Goal: Information Seeking & Learning: Find specific fact

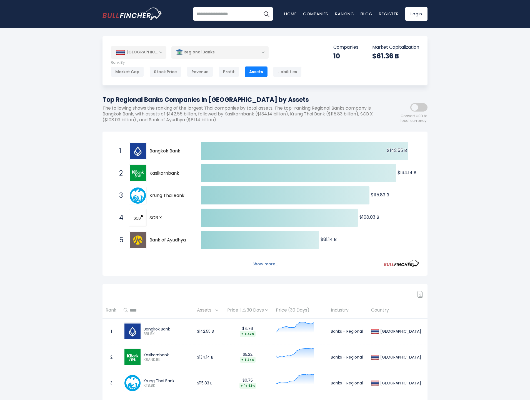
click at [274, 266] on button "Show more..." at bounding box center [265, 263] width 32 height 9
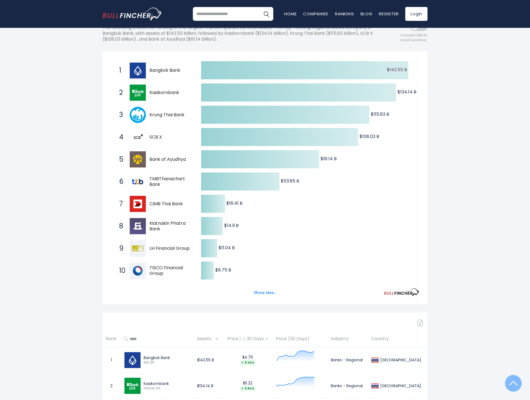
scroll to position [28, 0]
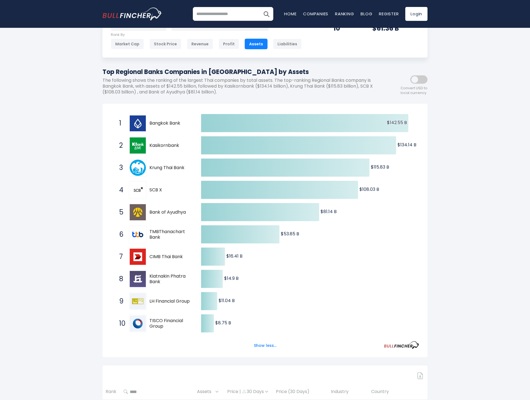
click at [467, 230] on div "[GEOGRAPHIC_DATA] Entire World 30,373 [GEOGRAPHIC_DATA] 3,966" at bounding box center [265, 348] width 530 height 680
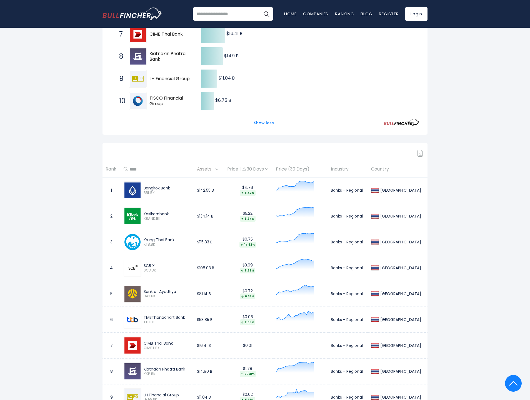
scroll to position [0, 0]
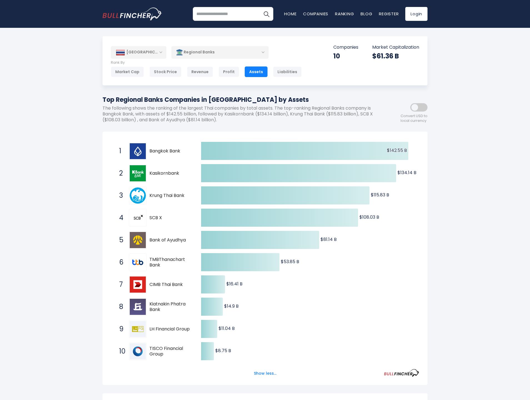
click at [348, 47] on p "Companies" at bounding box center [346, 47] width 25 height 6
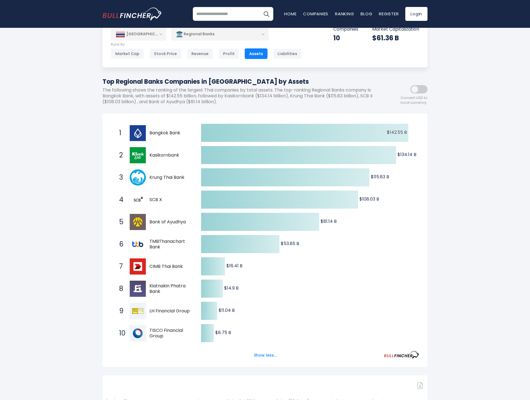
scroll to position [28, 0]
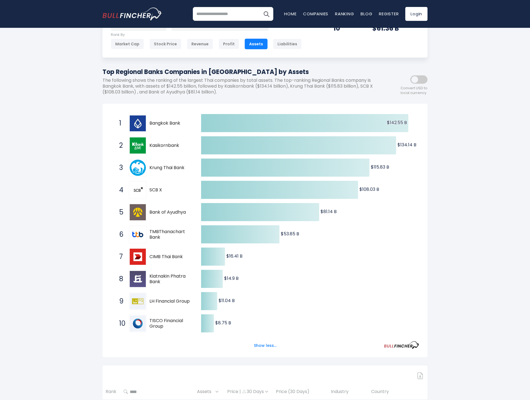
click at [345, 85] on p "The following shows the ranking of the largest Thai companies by total assets. …" at bounding box center [240, 86] width 275 height 17
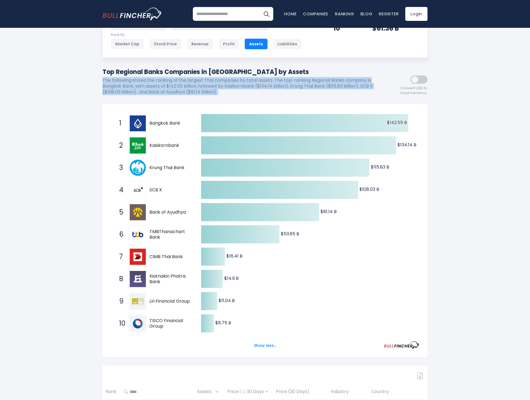
click at [345, 85] on p "The following shows the ranking of the largest Thai companies by total assets. …" at bounding box center [240, 86] width 275 height 17
click at [330, 98] on div "Top Regional Banks Companies in [GEOGRAPHIC_DATA] by Assets The following shows…" at bounding box center [240, 83] width 275 height 32
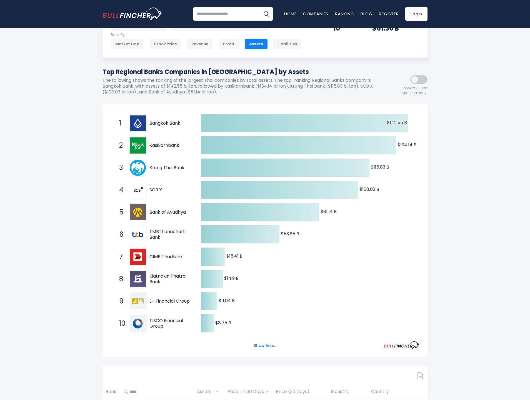
click at [323, 90] on p "The following shows the ranking of the largest Thai companies by total assets. …" at bounding box center [240, 86] width 275 height 17
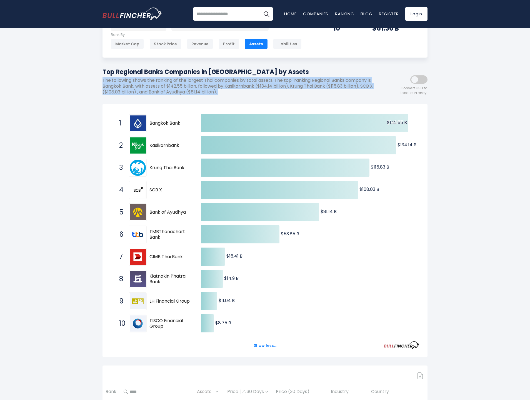
click at [323, 90] on p "The following shows the ranking of the largest Thai companies by total assets. …" at bounding box center [240, 86] width 275 height 17
click at [327, 85] on p "The following shows the ranking of the largest Thai companies by total assets. …" at bounding box center [240, 86] width 275 height 17
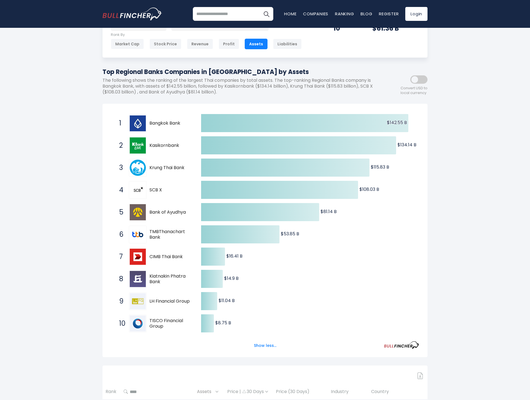
scroll to position [0, 0]
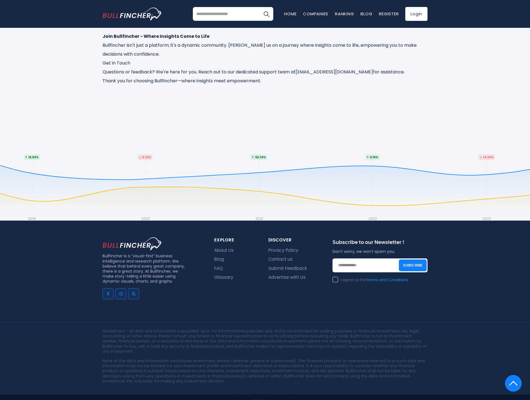
scroll to position [222, 0]
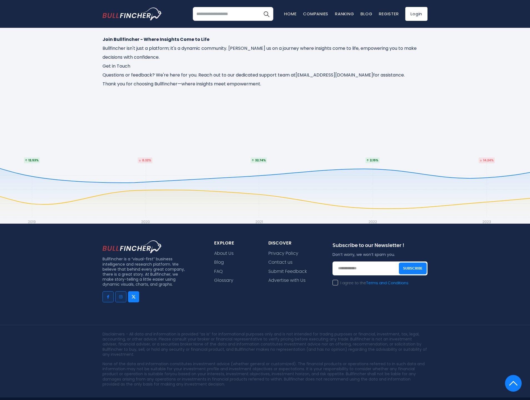
click at [133, 299] on img "Go to twitter" at bounding box center [134, 296] width 4 height 4
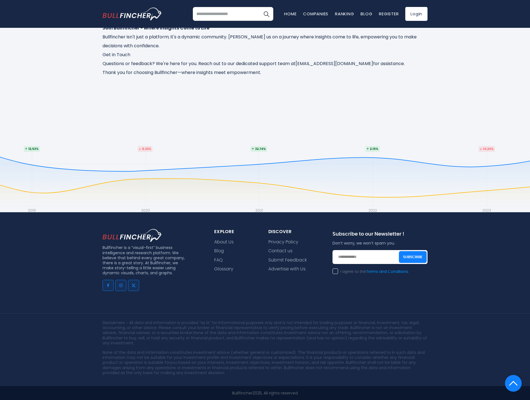
scroll to position [251, 0]
